Goal: Task Accomplishment & Management: Complete application form

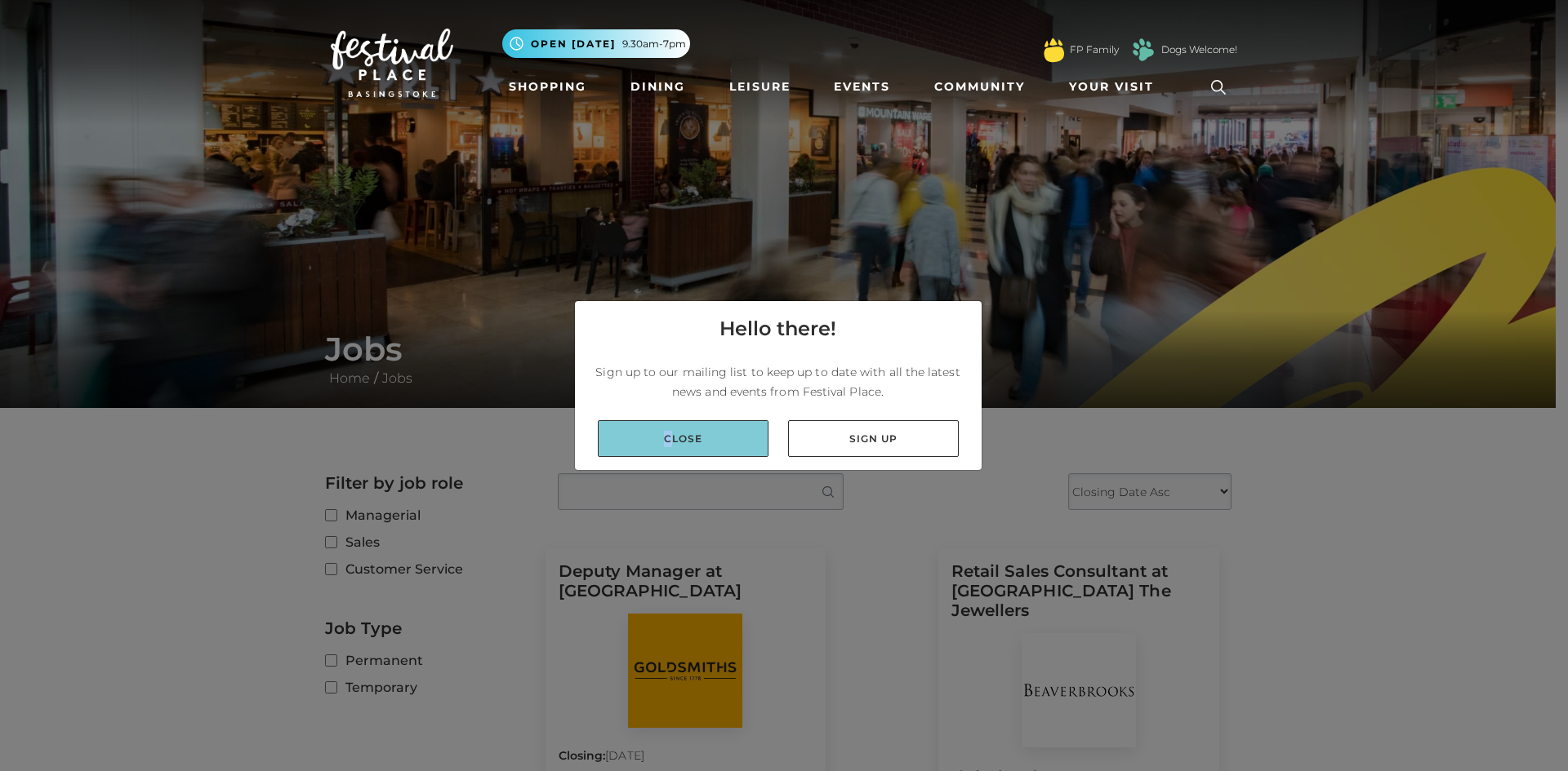
drag, startPoint x: 670, startPoint y: 429, endPoint x: 680, endPoint y: 430, distance: 10.0
click at [671, 430] on link "Close" at bounding box center [682, 439] width 171 height 37
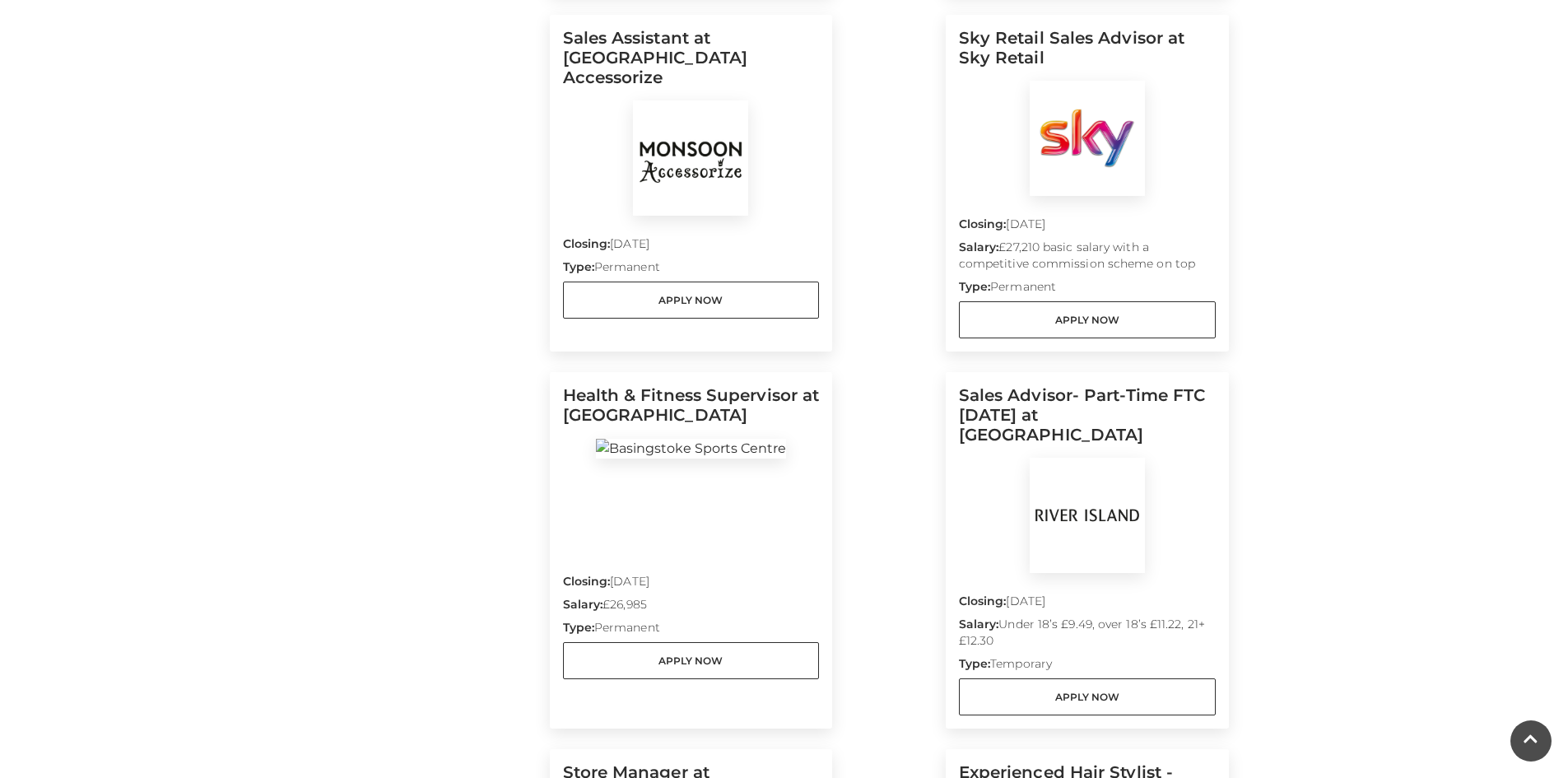
scroll to position [906, 0]
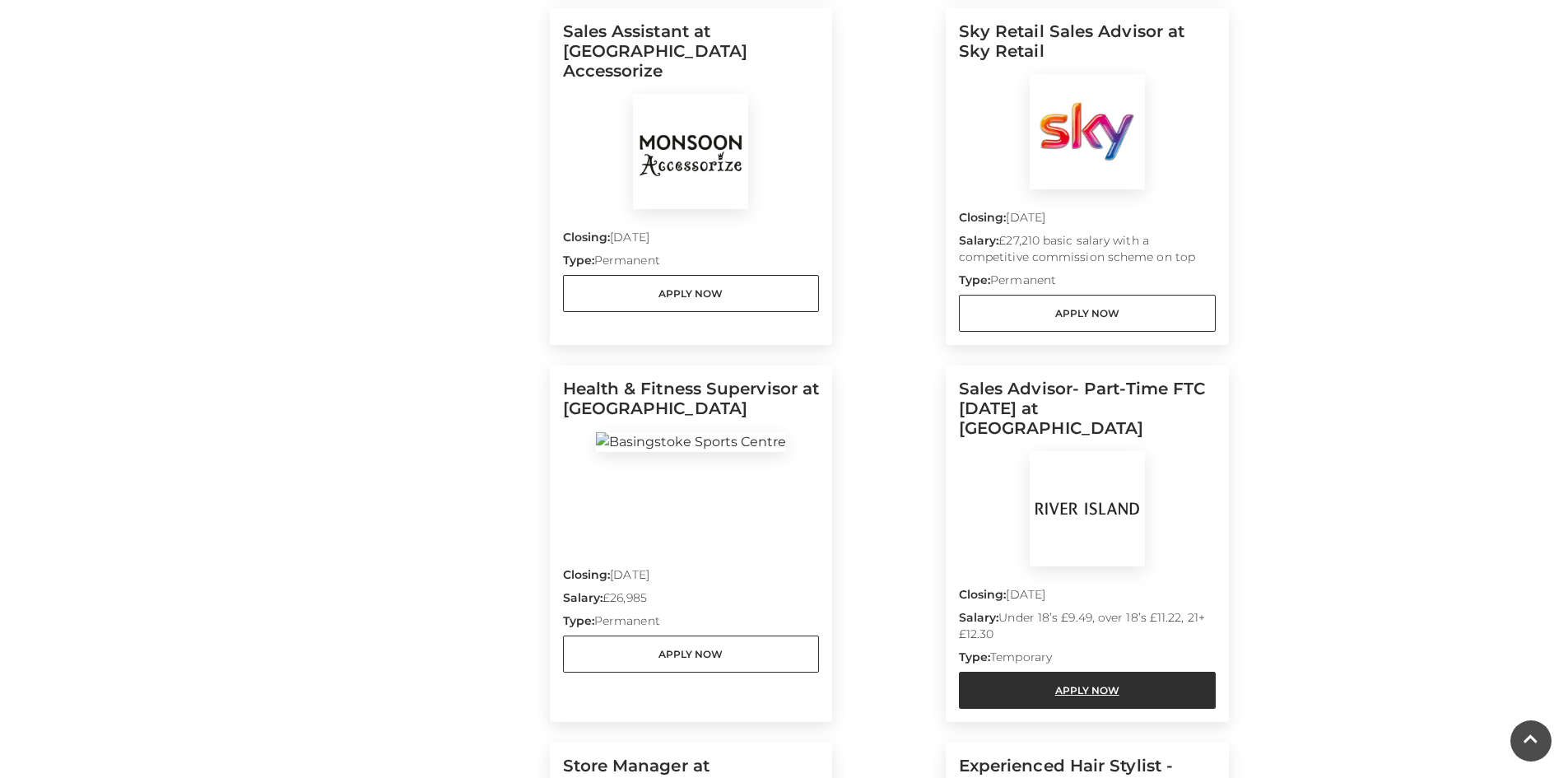
click at [1097, 672] on link "Apply Now" at bounding box center [1087, 690] width 256 height 37
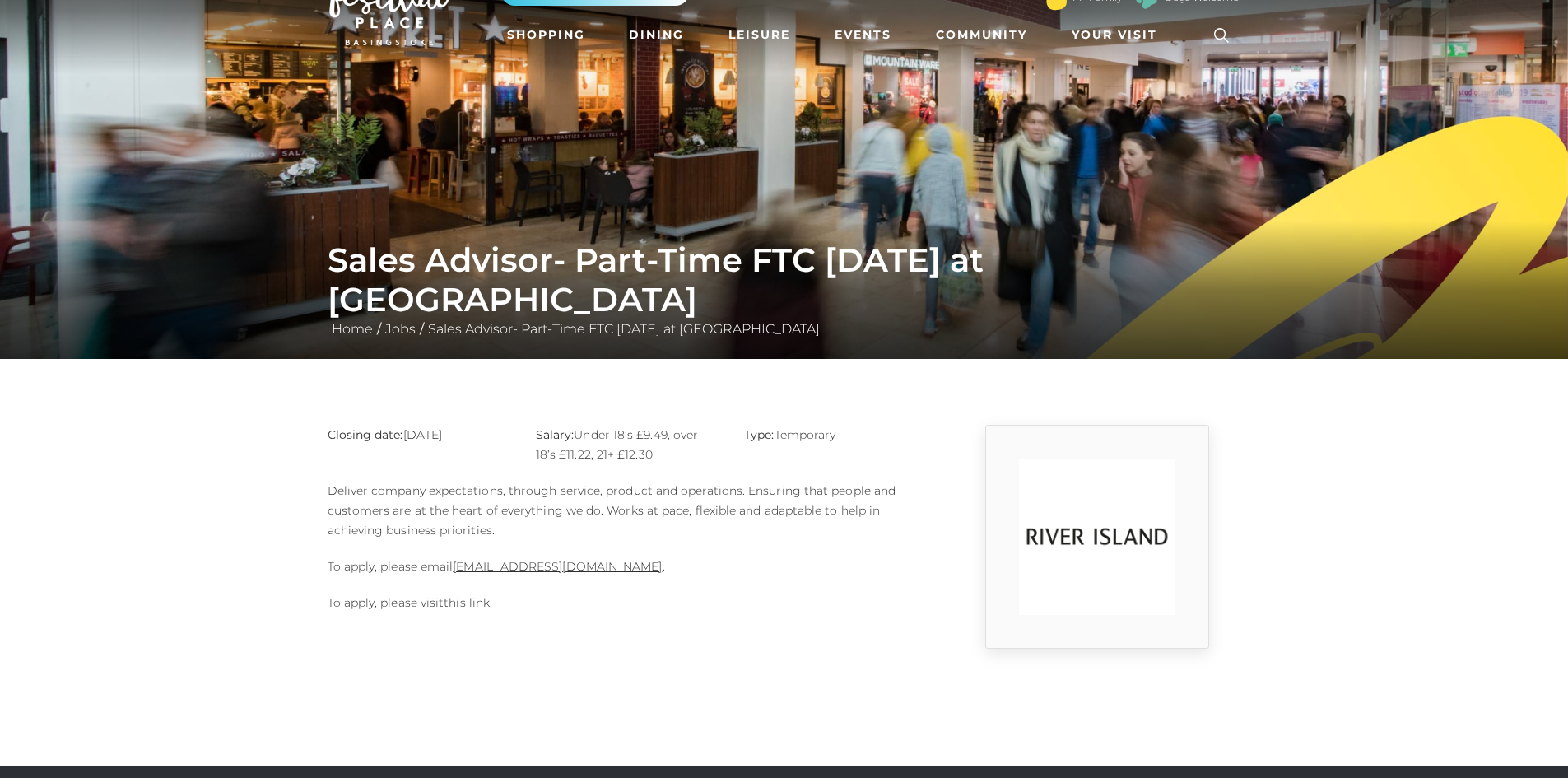
scroll to position [164, 0]
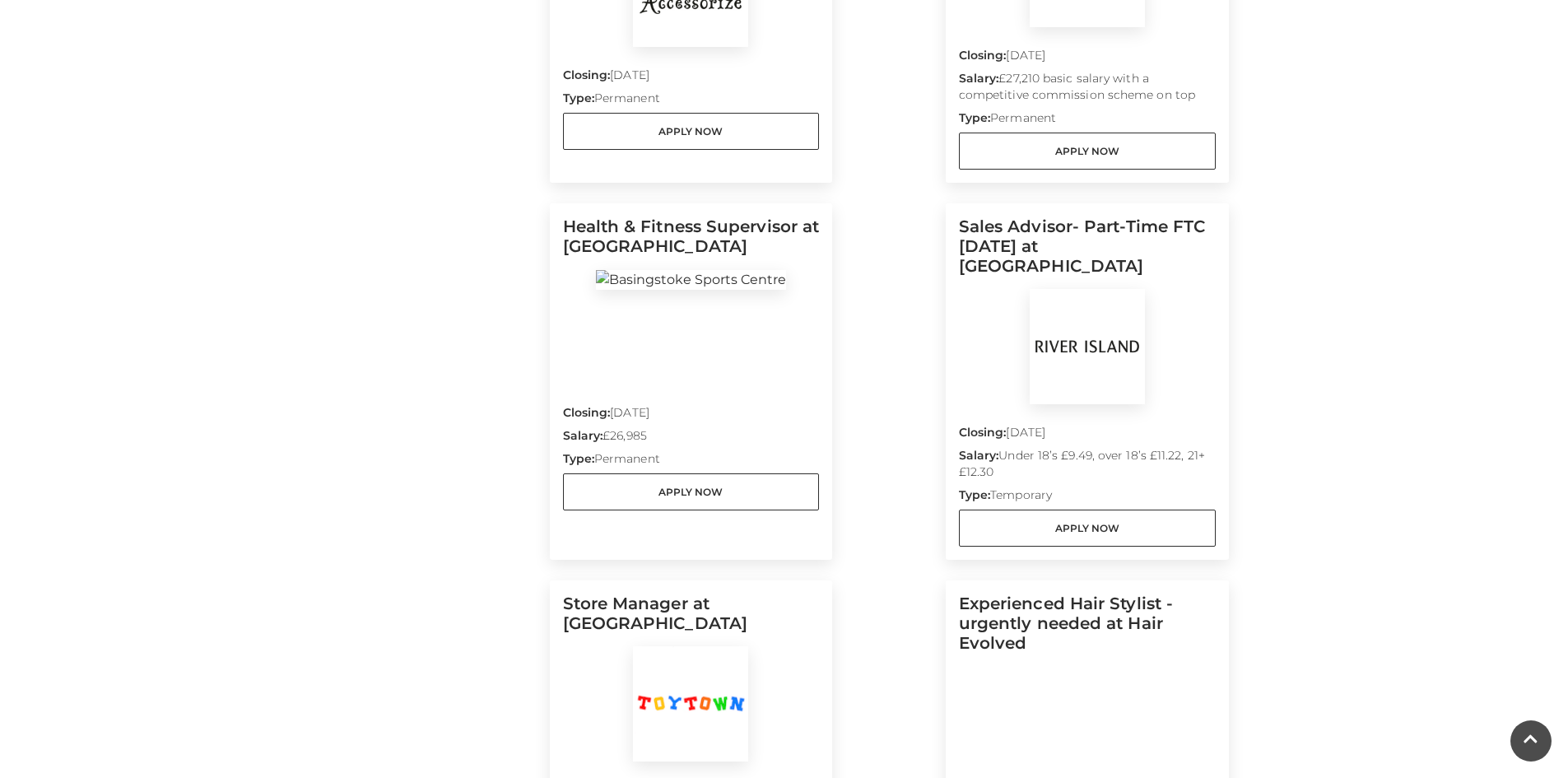
scroll to position [1071, 0]
